Goal: Transaction & Acquisition: Purchase product/service

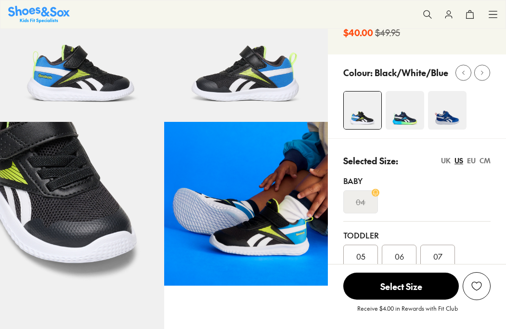
scroll to position [91, 0]
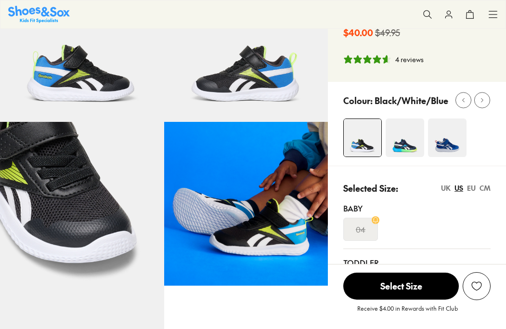
select select "*"
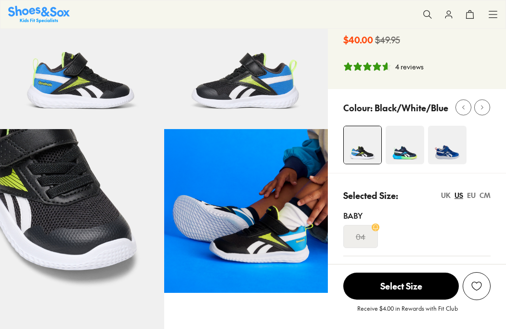
scroll to position [0, 0]
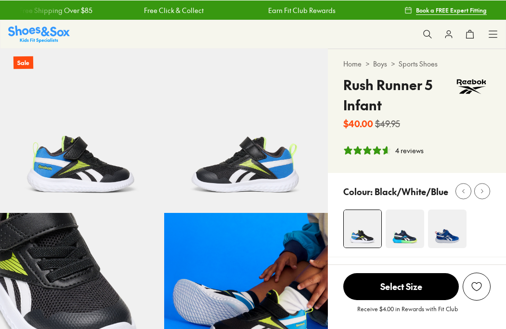
click at [490, 38] on icon at bounding box center [493, 34] width 10 height 10
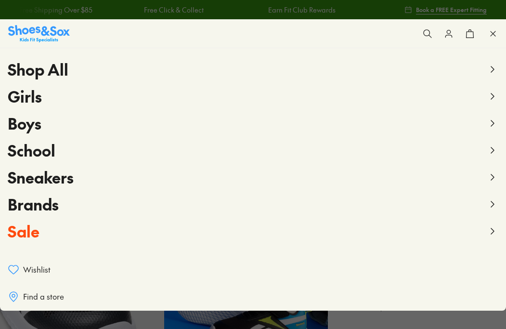
click at [424, 44] on x-modal "Search our range of products Clear Close Popular Searches crocs asics nike bobu…" at bounding box center [427, 33] width 21 height 21
click at [498, 121] on icon at bounding box center [493, 124] width 12 height 12
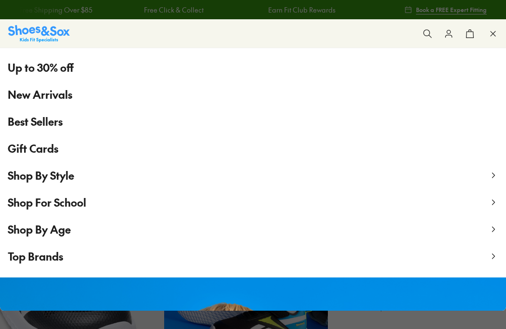
scroll to position [58, 0]
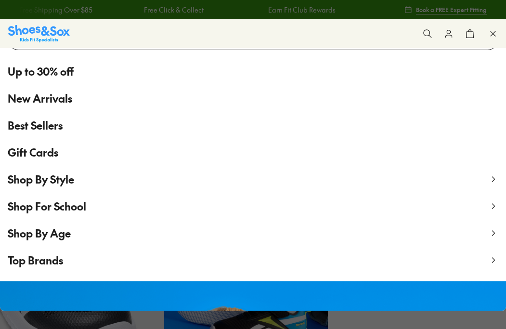
click at [31, 73] on span "Up to 30% off" at bounding box center [41, 72] width 66 height 16
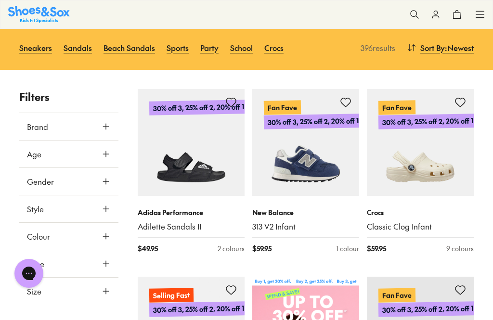
click at [100, 292] on button "Size" at bounding box center [68, 291] width 99 height 27
click at [107, 288] on icon at bounding box center [106, 292] width 10 height 10
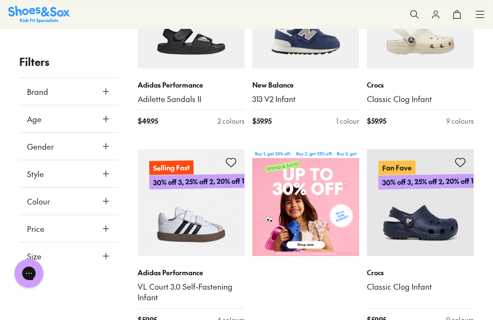
scroll to position [61, 0]
click at [97, 243] on button "Size" at bounding box center [68, 256] width 99 height 27
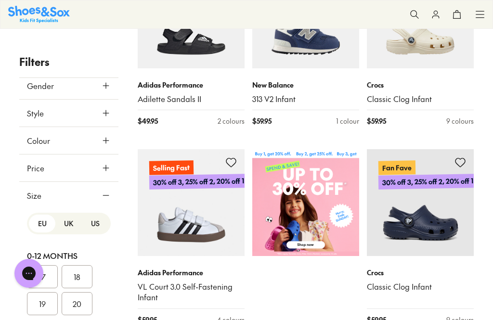
click at [110, 145] on icon at bounding box center [106, 141] width 10 height 10
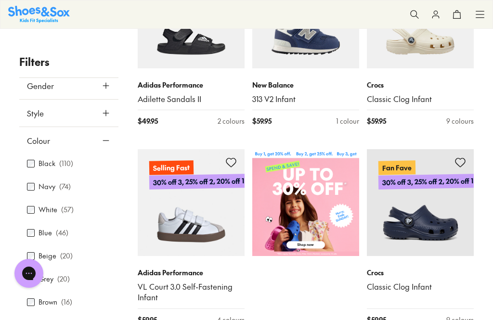
scroll to position [0, 0]
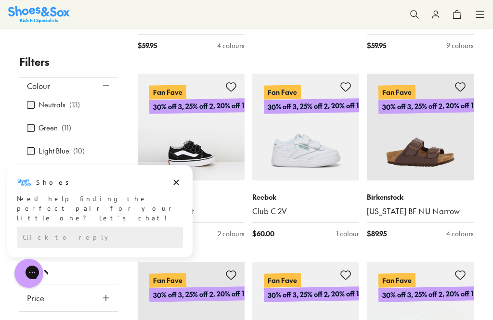
scroll to position [117, 0]
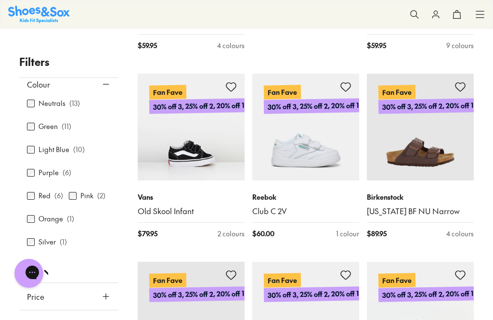
click at [169, 212] on link "Old Skool Infant" at bounding box center [191, 211] width 107 height 11
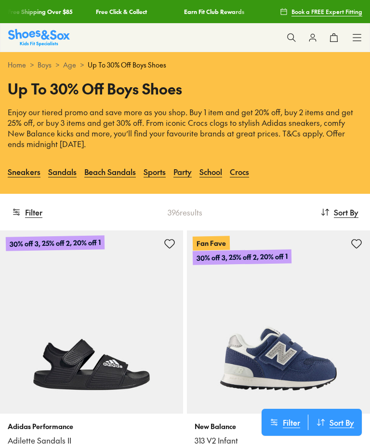
click at [28, 214] on button "Filter" at bounding box center [27, 211] width 31 height 21
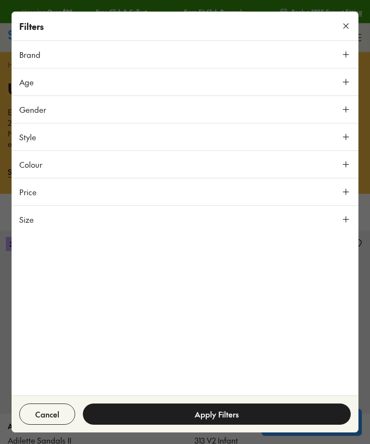
click at [347, 223] on icon at bounding box center [346, 219] width 10 height 10
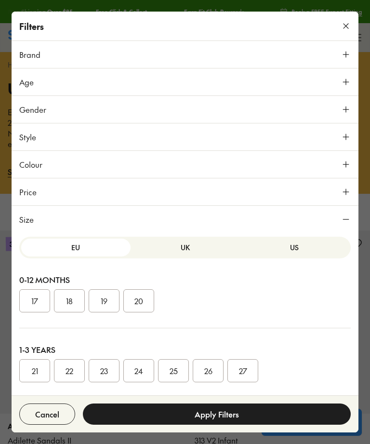
click at [304, 243] on button "US" at bounding box center [293, 247] width 109 height 18
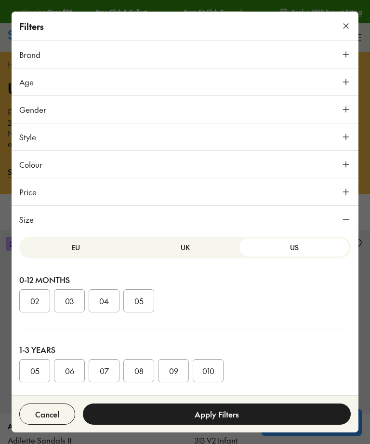
click at [209, 369] on button "010" at bounding box center [208, 370] width 31 height 23
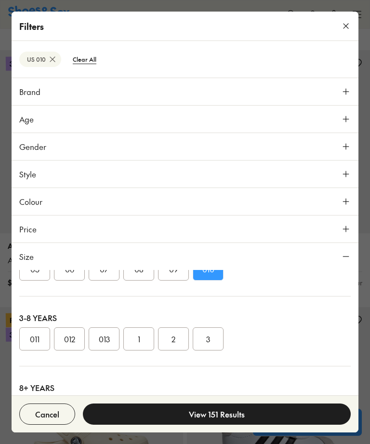
scroll to position [140, 0]
click at [345, 94] on icon at bounding box center [346, 92] width 10 height 10
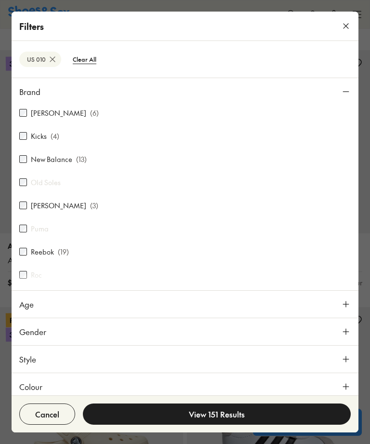
scroll to position [212, 0]
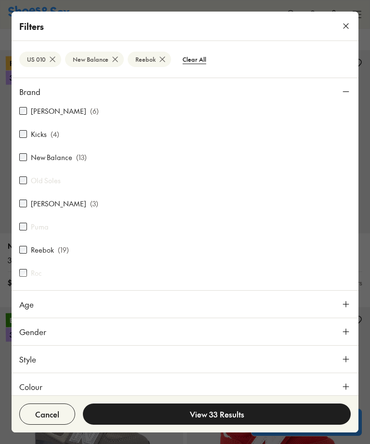
click at [225, 418] on button "View 33 Results" at bounding box center [217, 413] width 268 height 21
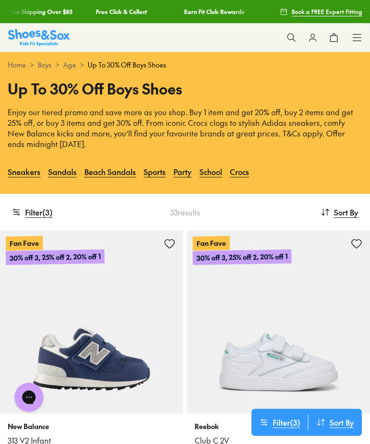
click at [38, 212] on button "Filter ( 3 )" at bounding box center [32, 211] width 41 height 21
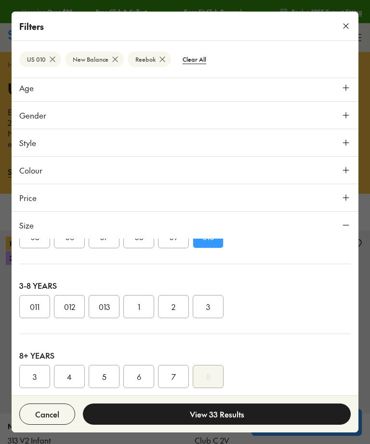
scroll to position [213, 0]
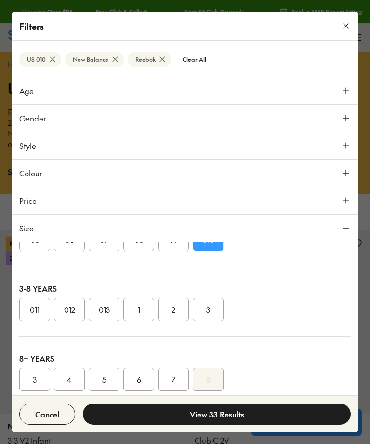
click at [173, 247] on button "09" at bounding box center [173, 239] width 31 height 23
click at [208, 243] on button "010" at bounding box center [208, 239] width 31 height 23
click at [213, 419] on button "View 32 Results" at bounding box center [217, 413] width 268 height 21
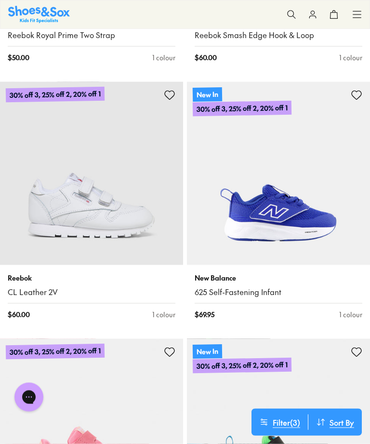
scroll to position [2583, 0]
click at [275, 289] on link "625 Self-Fastening Infant" at bounding box center [279, 291] width 168 height 11
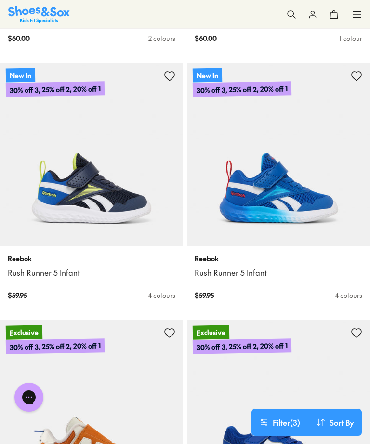
scroll to position [3887, 0]
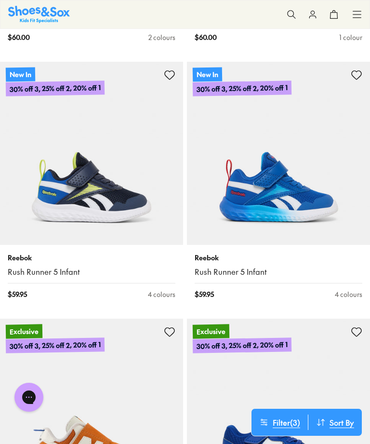
click at [319, 201] on img at bounding box center [278, 153] width 183 height 183
click at [324, 203] on img at bounding box center [278, 153] width 183 height 183
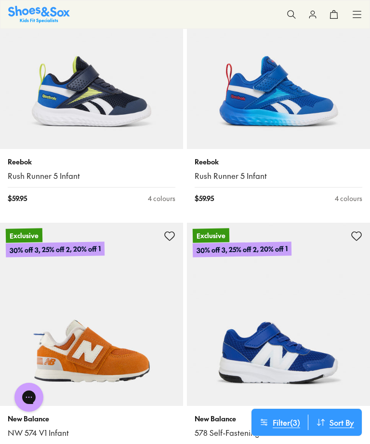
scroll to position [3982, 0]
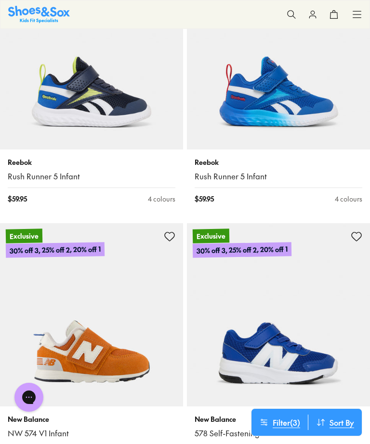
click at [60, 315] on img at bounding box center [91, 314] width 183 height 183
click at [108, 296] on img at bounding box center [91, 314] width 183 height 183
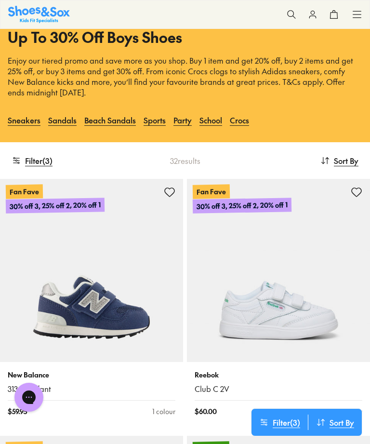
scroll to position [0, 0]
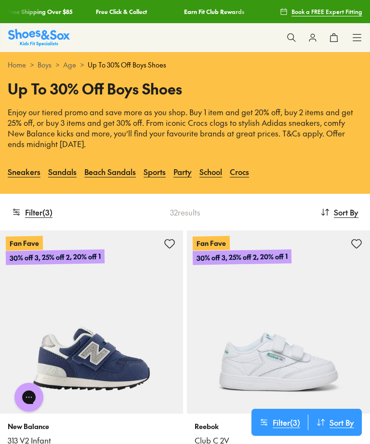
click at [41, 213] on button "Filter ( 3 )" at bounding box center [32, 211] width 41 height 21
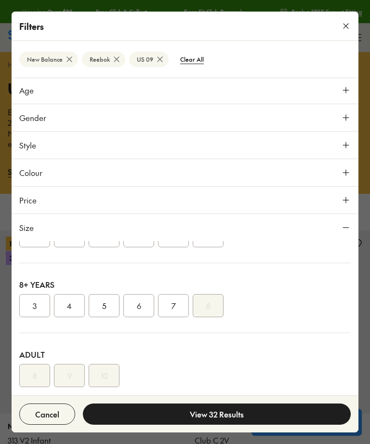
click at [116, 55] on icon at bounding box center [117, 59] width 10 height 10
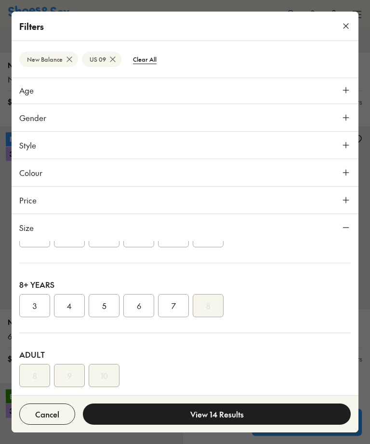
click at [230, 417] on button "View 14 Results" at bounding box center [217, 413] width 268 height 21
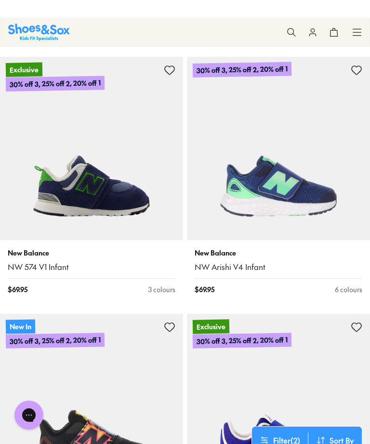
scroll to position [1316, 0]
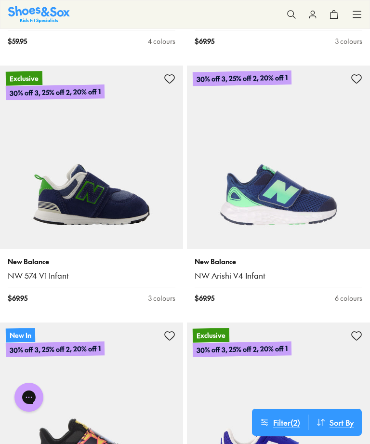
click at [313, 203] on img at bounding box center [278, 156] width 183 height 183
click at [331, 180] on img at bounding box center [278, 156] width 183 height 183
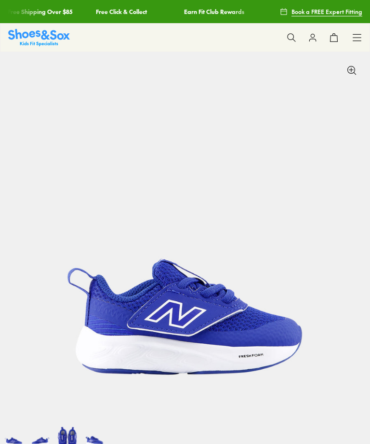
select select "*"
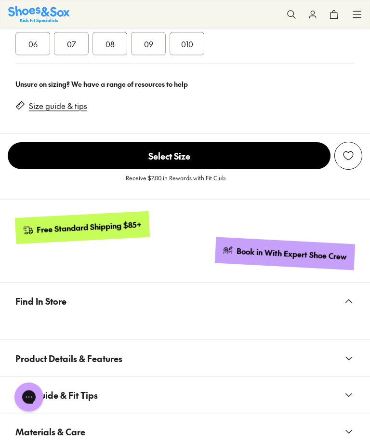
scroll to position [720, 0]
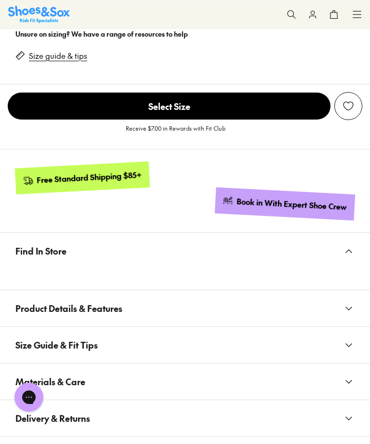
click at [351, 308] on icon at bounding box center [349, 308] width 12 height 12
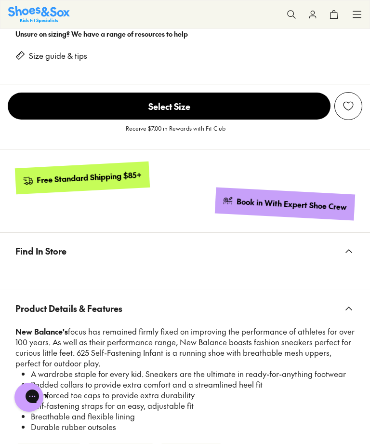
click at [172, 340] on p "New Balance's focus has remained firmly fixed on improving the performance of a…" at bounding box center [184, 347] width 339 height 42
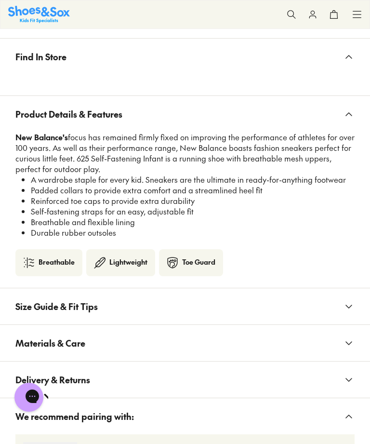
scroll to position [914, 0]
click at [344, 300] on icon at bounding box center [349, 306] width 12 height 12
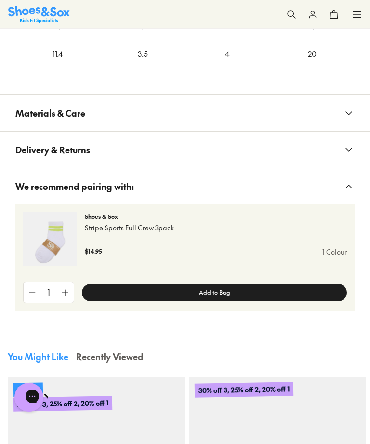
scroll to position [1293, 0]
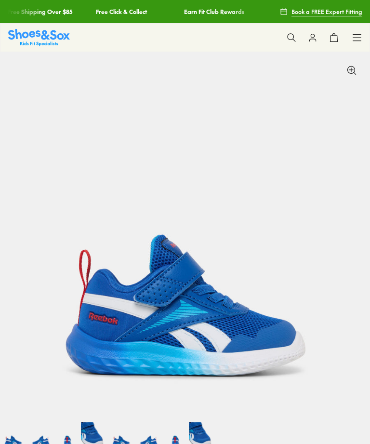
select select "*"
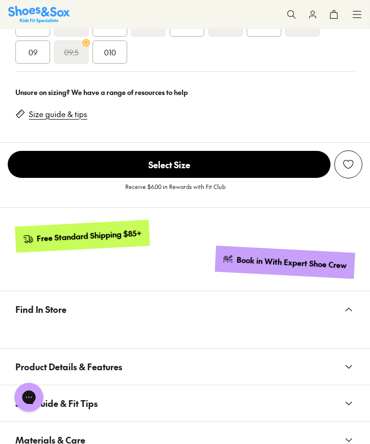
scroll to position [831, 0]
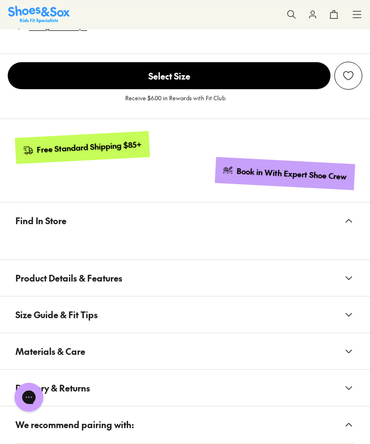
click at [350, 280] on icon at bounding box center [349, 278] width 12 height 12
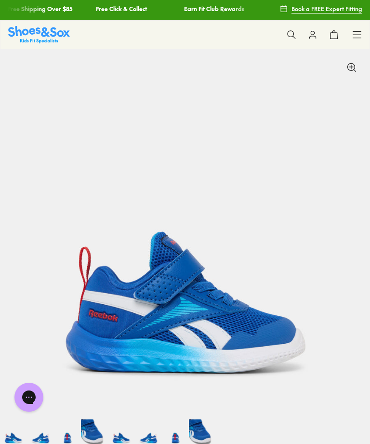
scroll to position [0, 0]
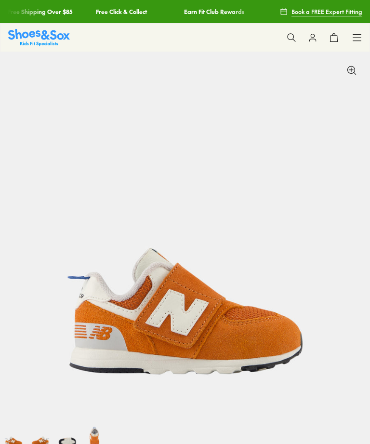
select select "*"
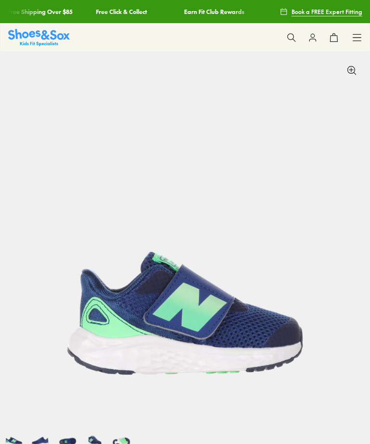
click at [67, 422] on img at bounding box center [67, 435] width 27 height 27
select select "*"
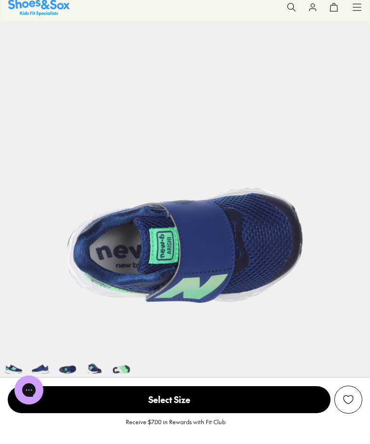
scroll to position [83, 0]
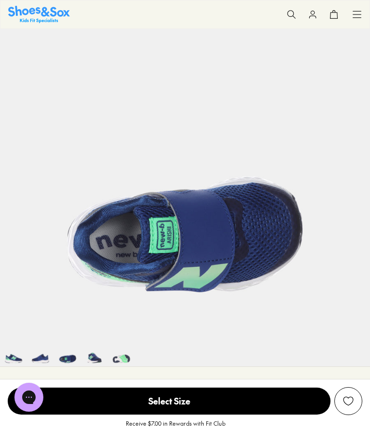
click at [328, 322] on img at bounding box center [185, 154] width 370 height 370
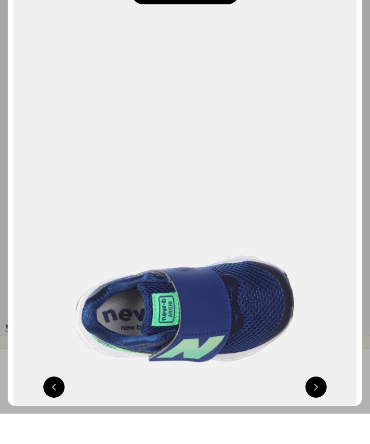
scroll to position [114, 0]
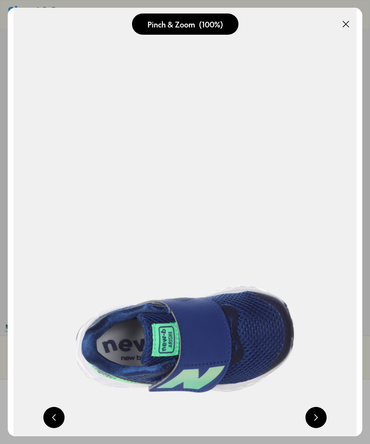
click at [346, 22] on button at bounding box center [345, 23] width 21 height 21
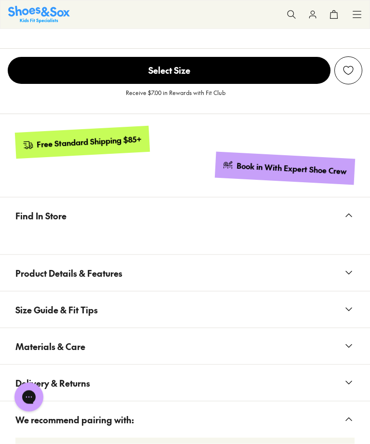
scroll to position [783, 0]
click at [352, 271] on icon at bounding box center [349, 272] width 12 height 12
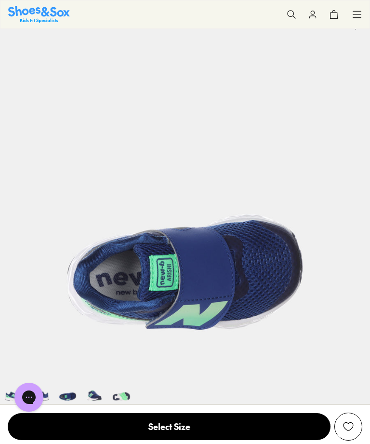
scroll to position [0, 0]
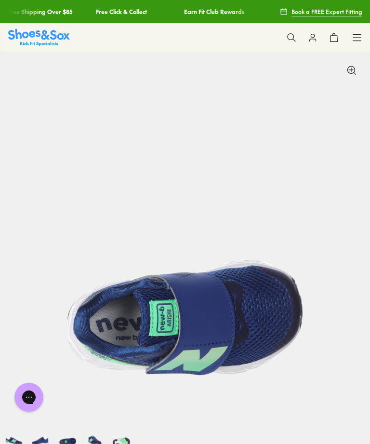
click at [361, 34] on icon at bounding box center [357, 38] width 10 height 10
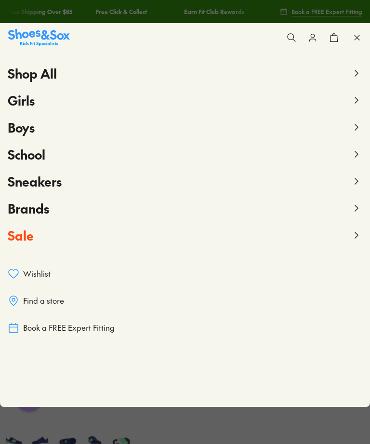
click at [361, 74] on icon at bounding box center [357, 73] width 12 height 12
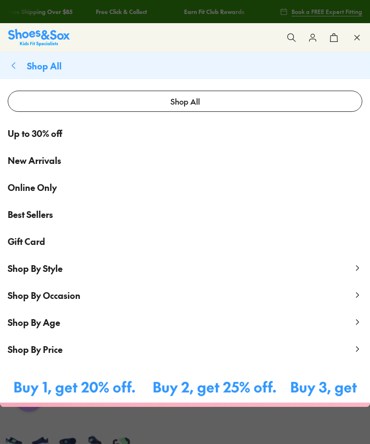
click at [292, 41] on icon at bounding box center [292, 38] width 10 height 10
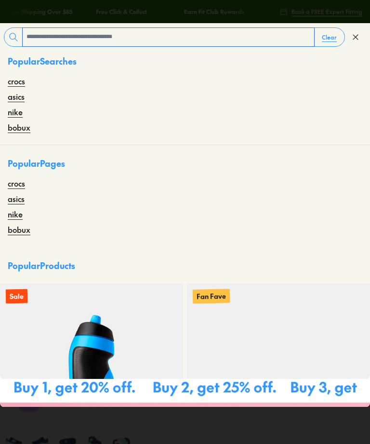
click at [70, 33] on input "text" at bounding box center [168, 37] width 291 height 18
click at [52, 31] on input "text" at bounding box center [168, 37] width 291 height 18
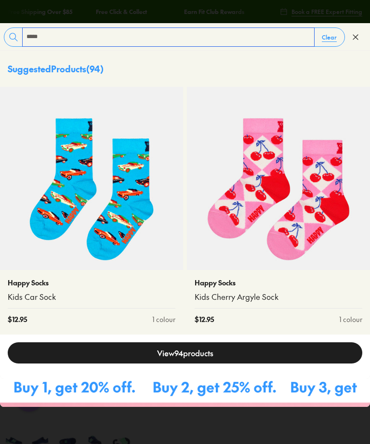
type input "*****"
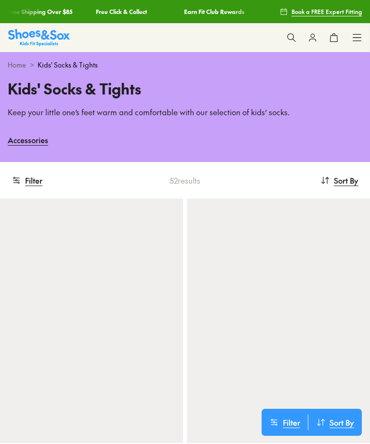
click at [27, 180] on button "Filter" at bounding box center [27, 180] width 31 height 21
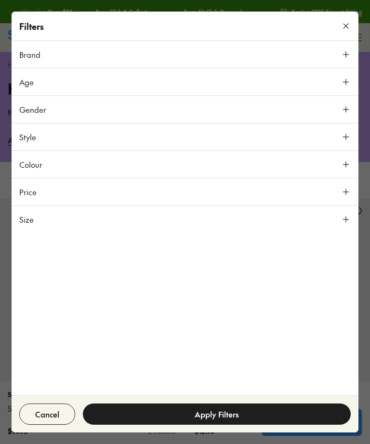
click at [347, 220] on icon at bounding box center [346, 219] width 10 height 10
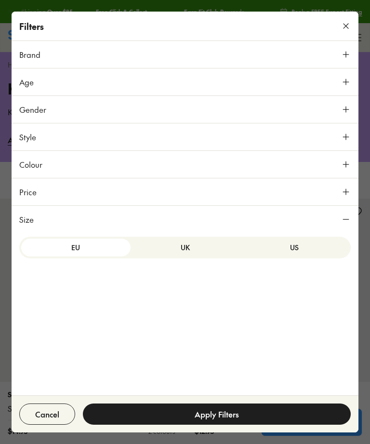
click at [317, 249] on button "US" at bounding box center [293, 247] width 109 height 18
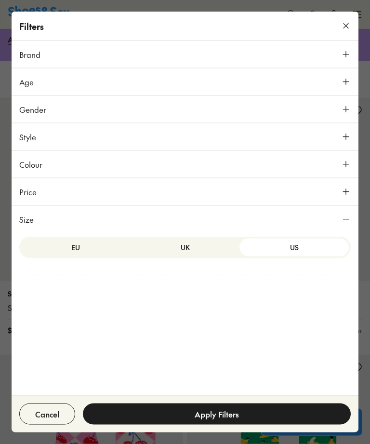
scroll to position [115, 0]
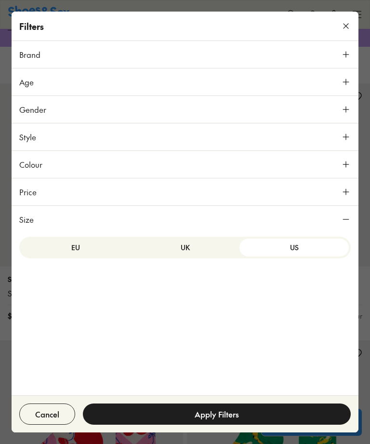
click at [311, 250] on button "US" at bounding box center [293, 247] width 109 height 18
click at [348, 78] on icon at bounding box center [346, 82] width 10 height 10
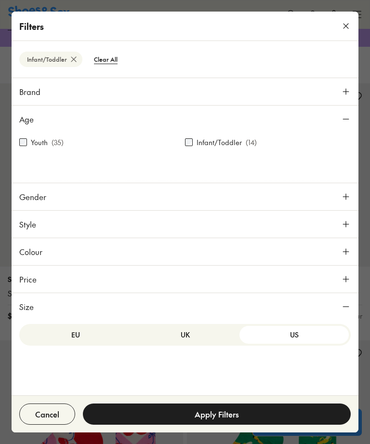
scroll to position [150, 0]
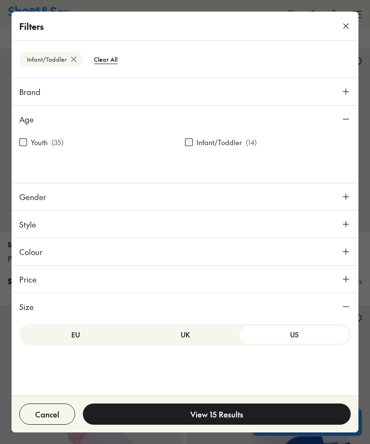
click at [251, 424] on button "View 15 Results" at bounding box center [217, 413] width 268 height 21
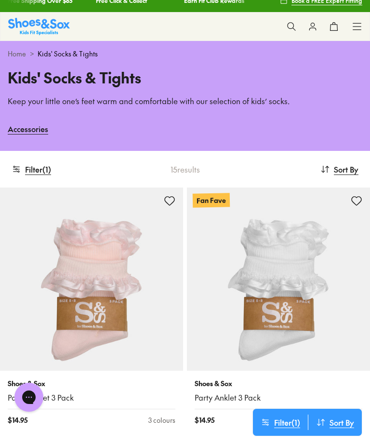
scroll to position [0, 0]
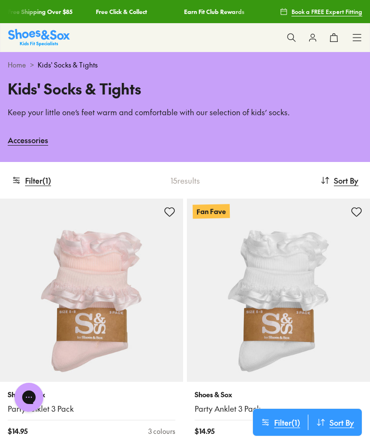
click at [40, 180] on button "Filter ( 1 )" at bounding box center [31, 180] width 39 height 21
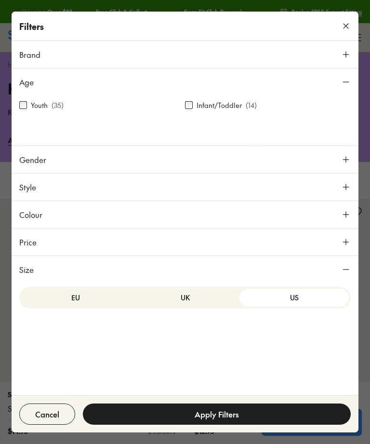
scroll to position [150, 0]
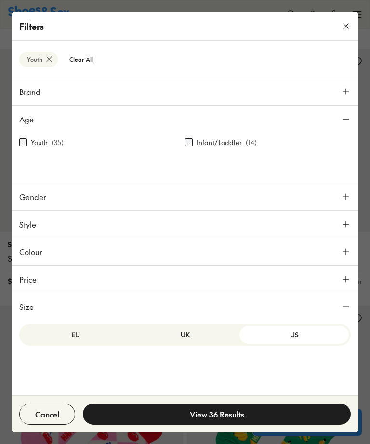
click at [351, 314] on button "Size" at bounding box center [185, 306] width 347 height 27
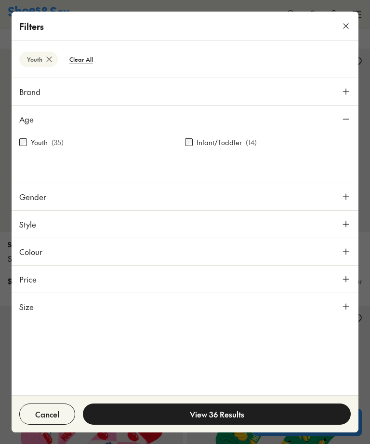
click at [349, 306] on use at bounding box center [346, 306] width 6 height 6
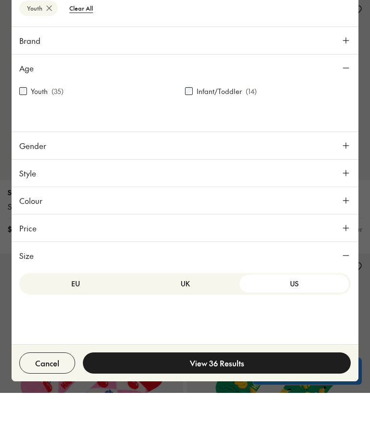
scroll to position [263, 0]
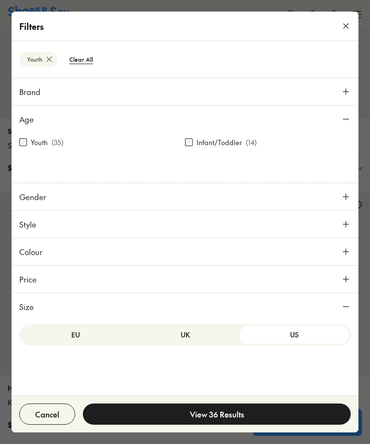
click at [257, 424] on button "View 36 Results" at bounding box center [217, 413] width 268 height 21
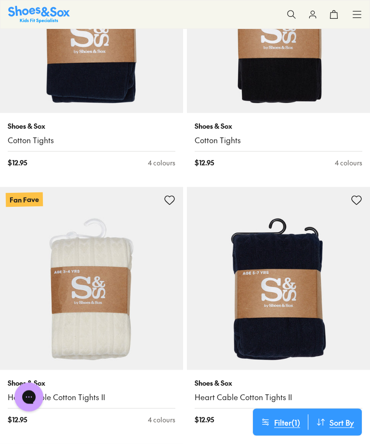
scroll to position [4086, 0]
